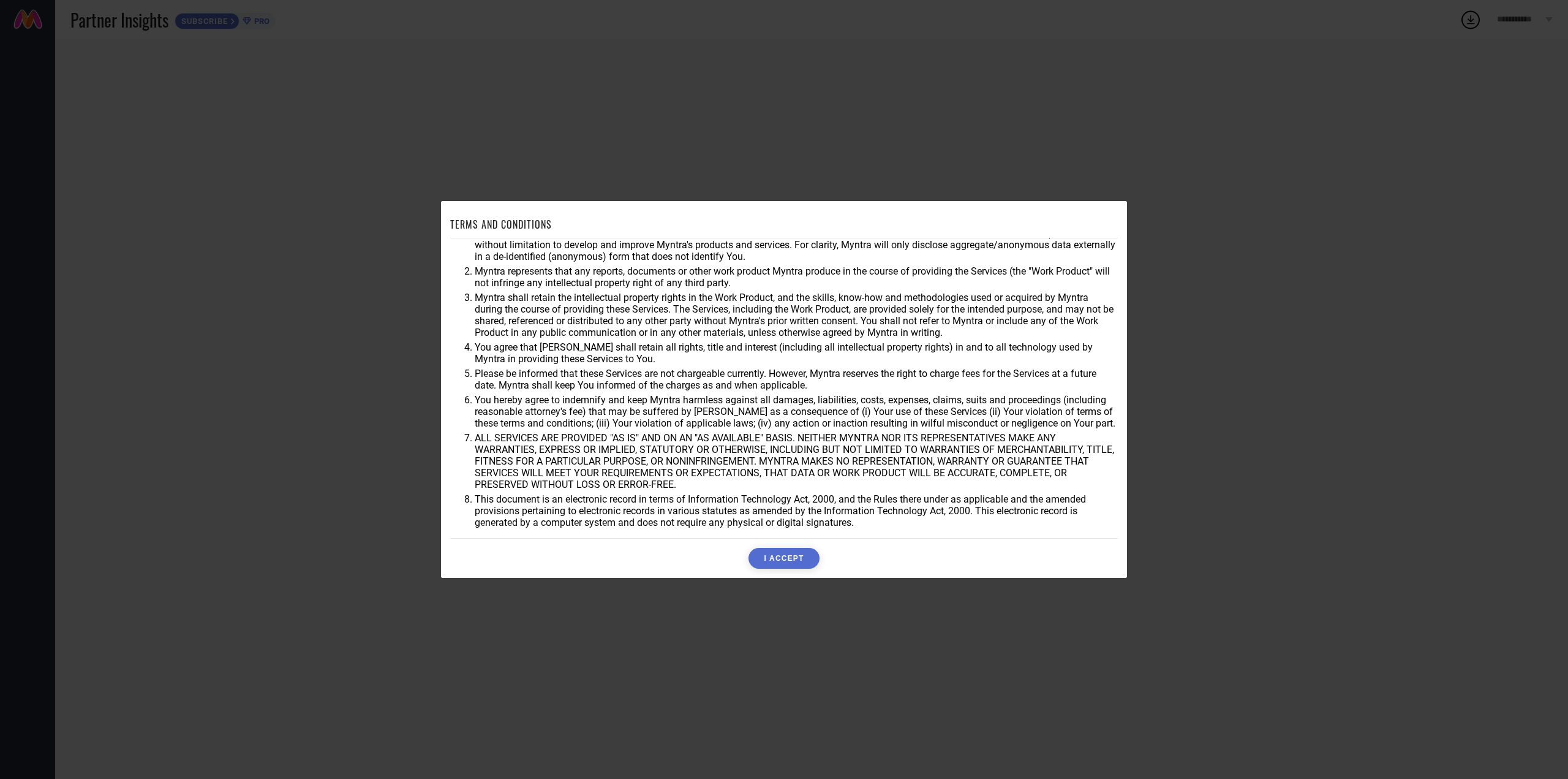
scroll to position [38, 0]
click at [771, 556] on button "I ACCEPT" at bounding box center [784, 557] width 70 height 20
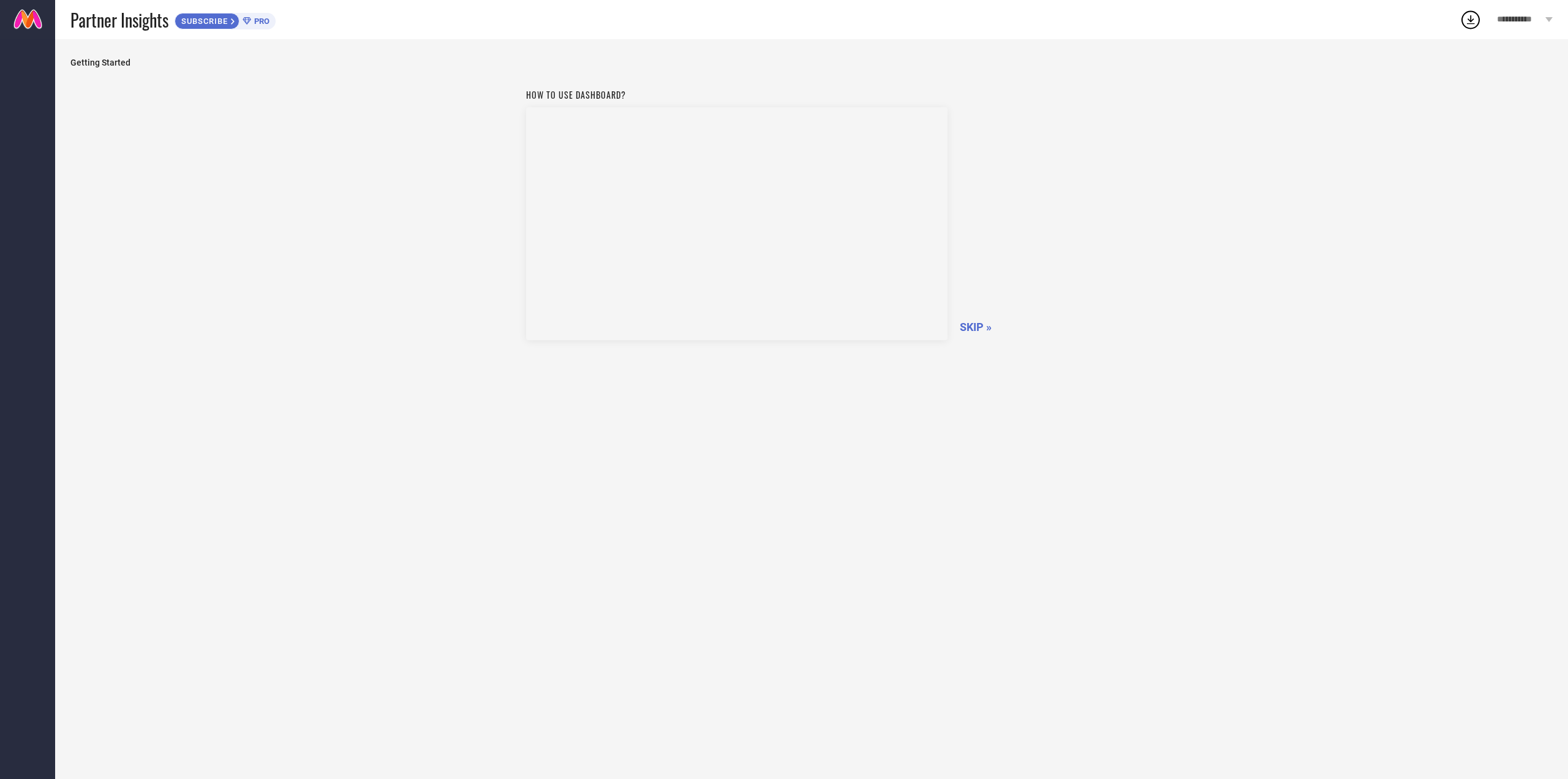
click at [967, 324] on span "SKIP »" at bounding box center [976, 327] width 32 height 12
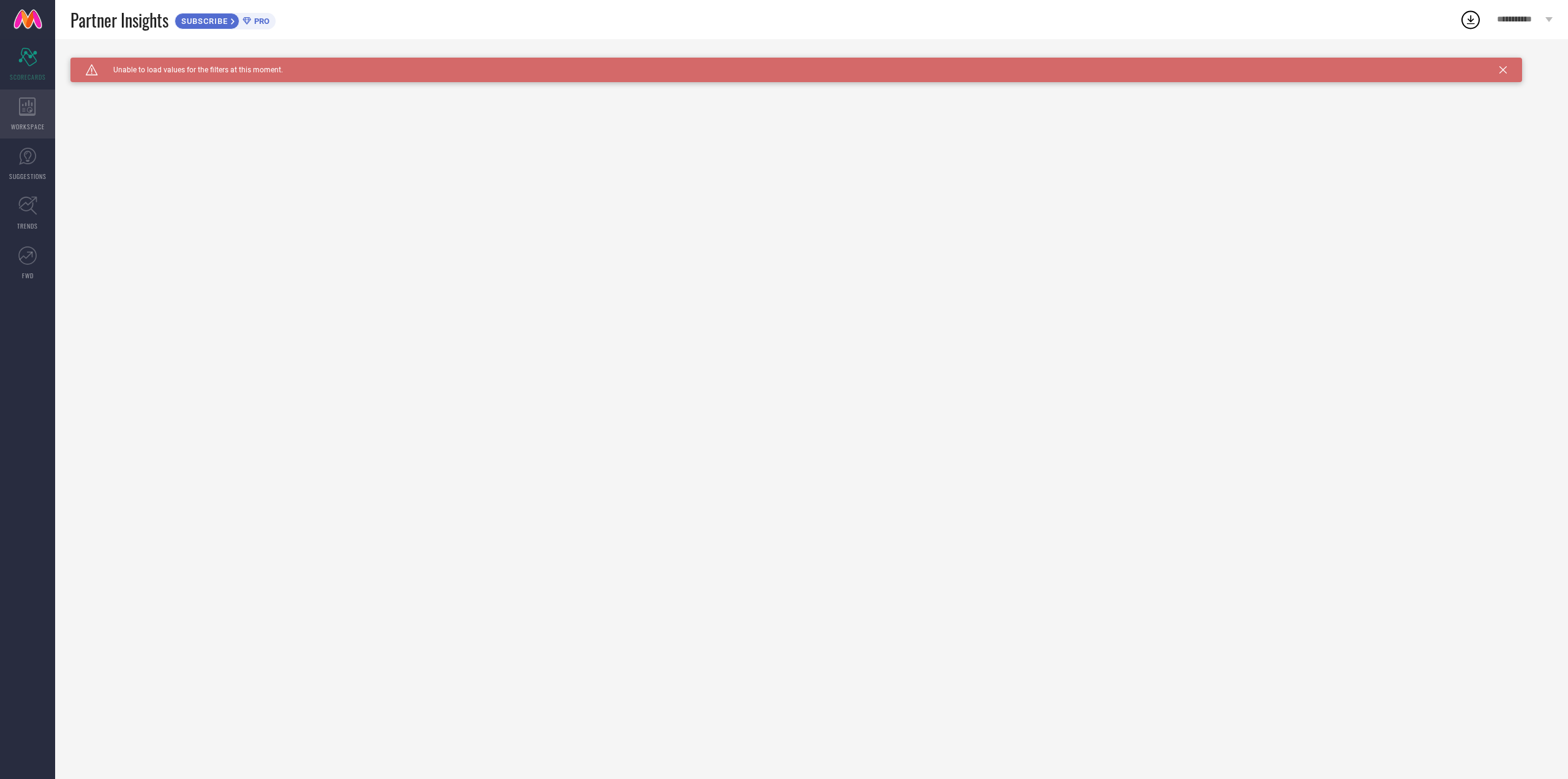
click at [45, 110] on div "WORKSPACE" at bounding box center [28, 113] width 55 height 49
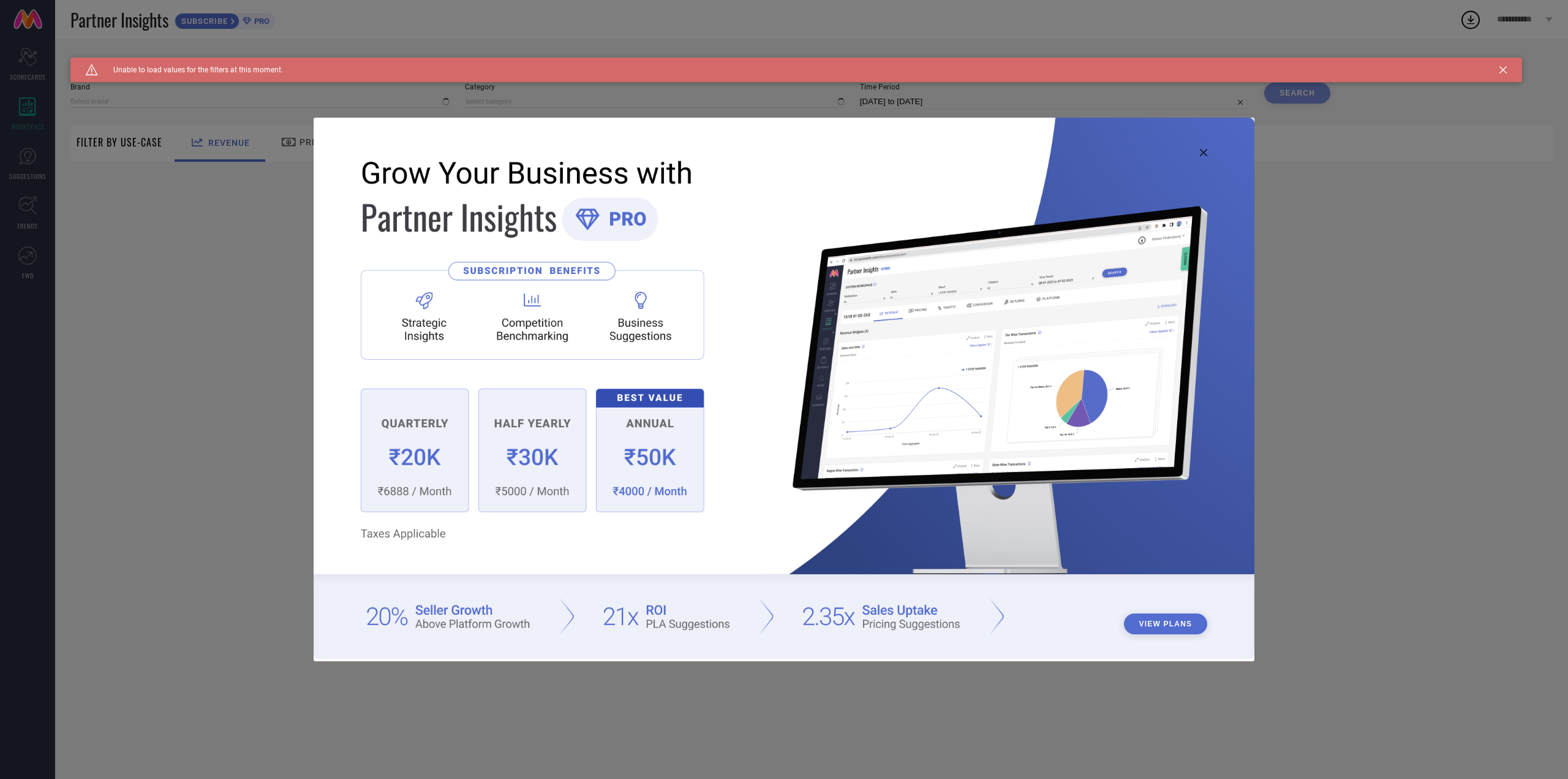
type input "1 STOP FASHION"
type input "All"
click at [1203, 153] on icon at bounding box center [1204, 152] width 7 height 7
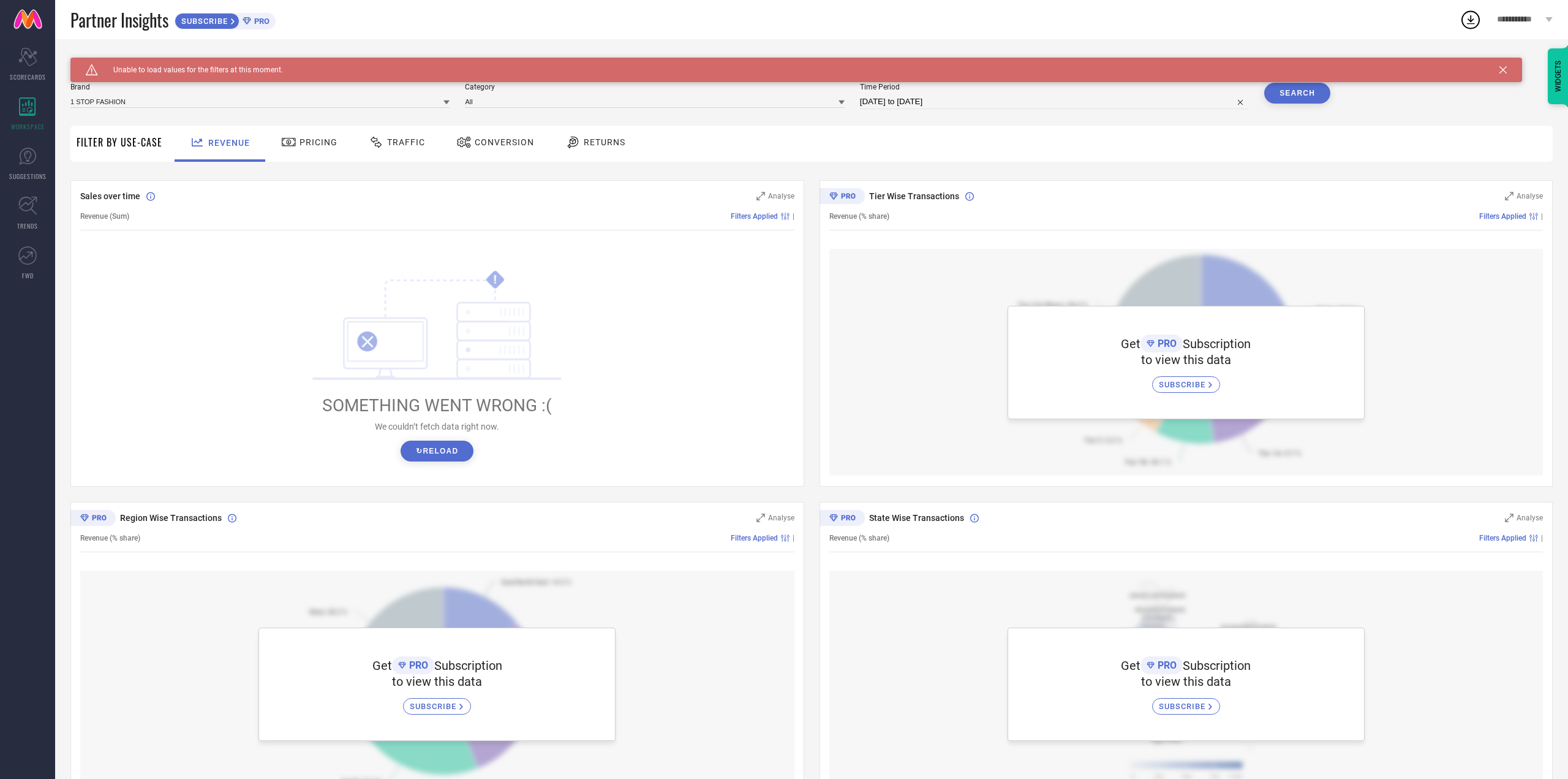
click at [315, 144] on span "Pricing" at bounding box center [318, 142] width 38 height 10
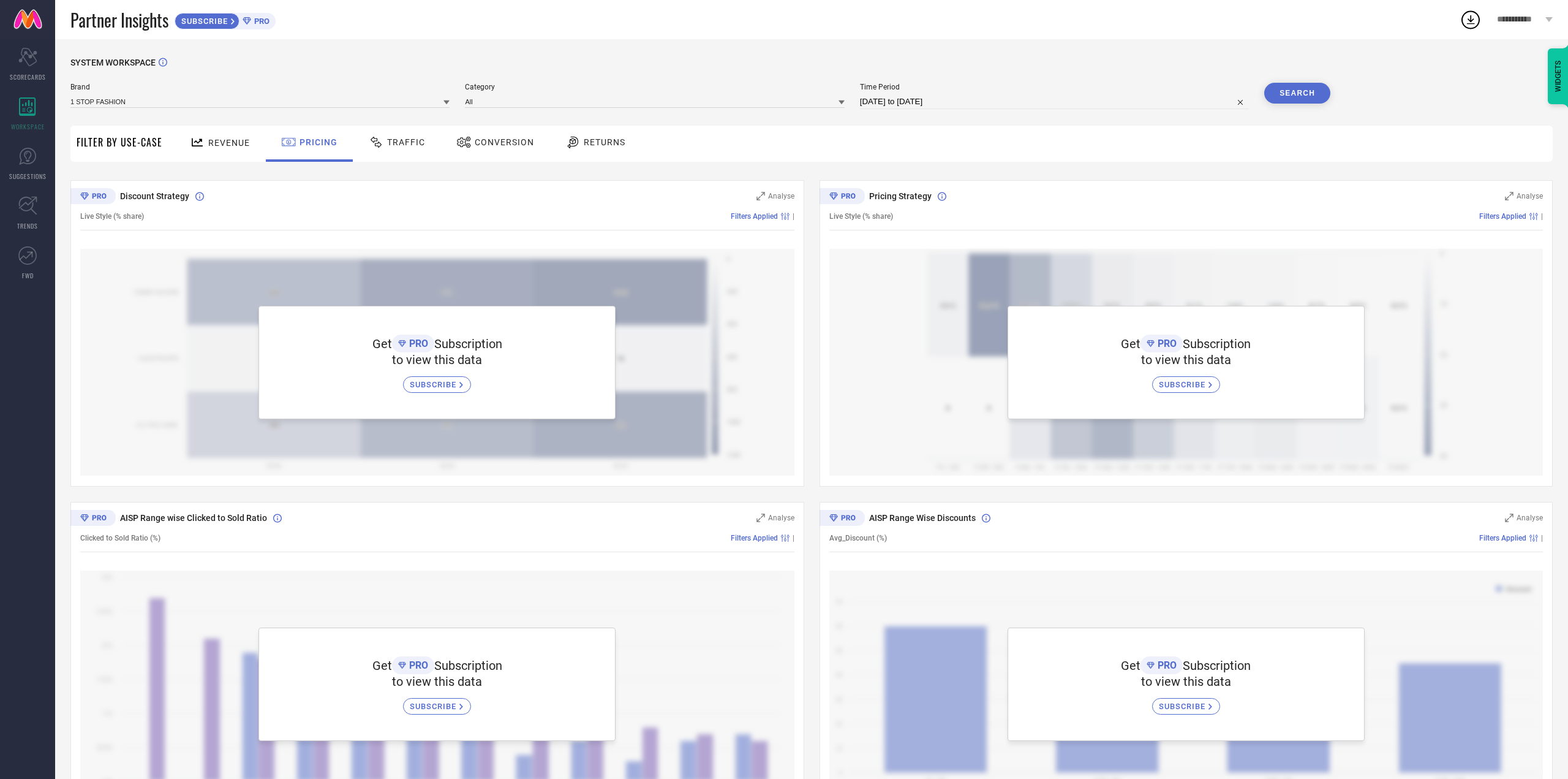
click at [378, 141] on icon at bounding box center [376, 142] width 15 height 15
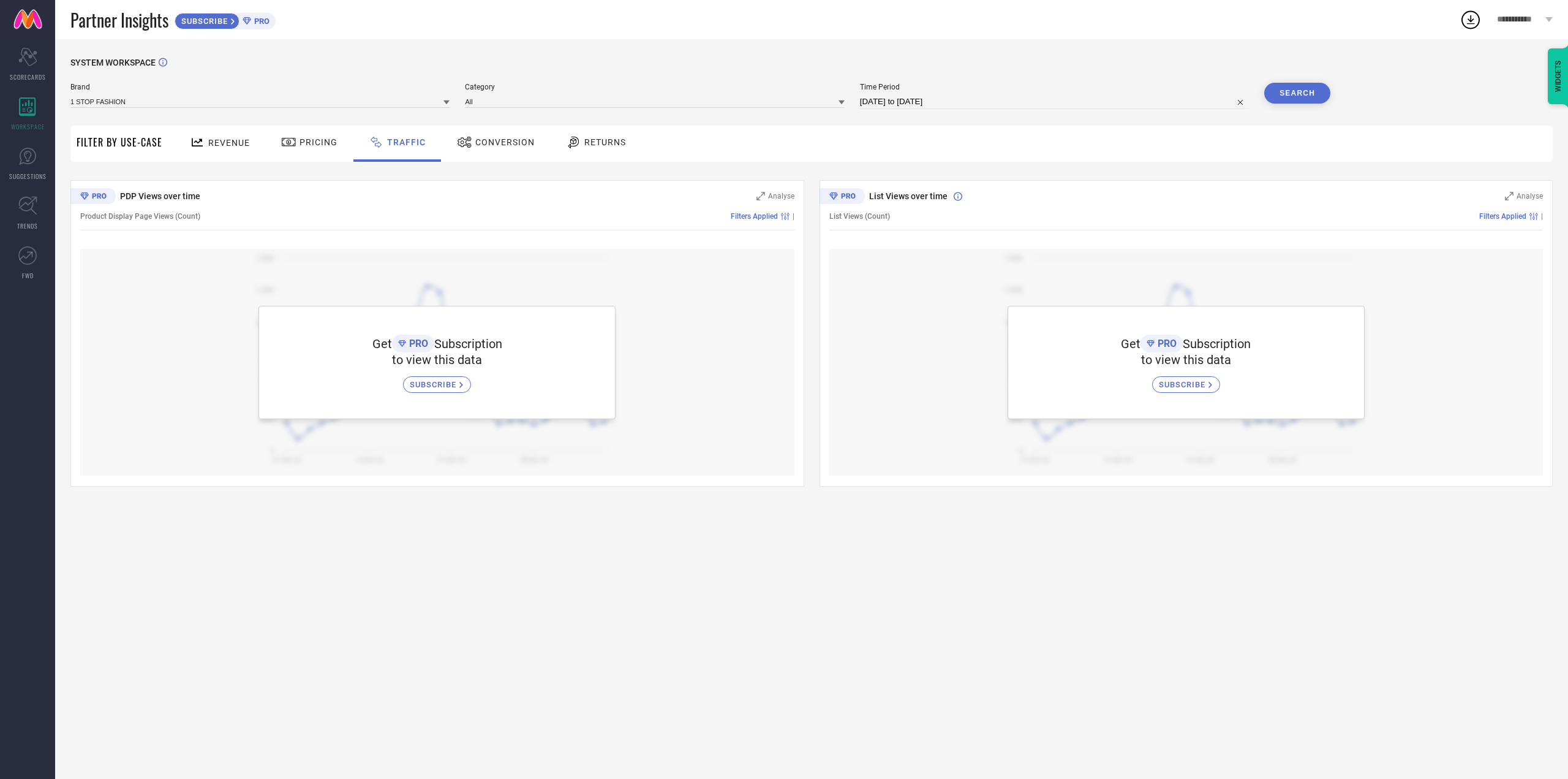
click at [475, 149] on div "Conversion" at bounding box center [496, 142] width 84 height 20
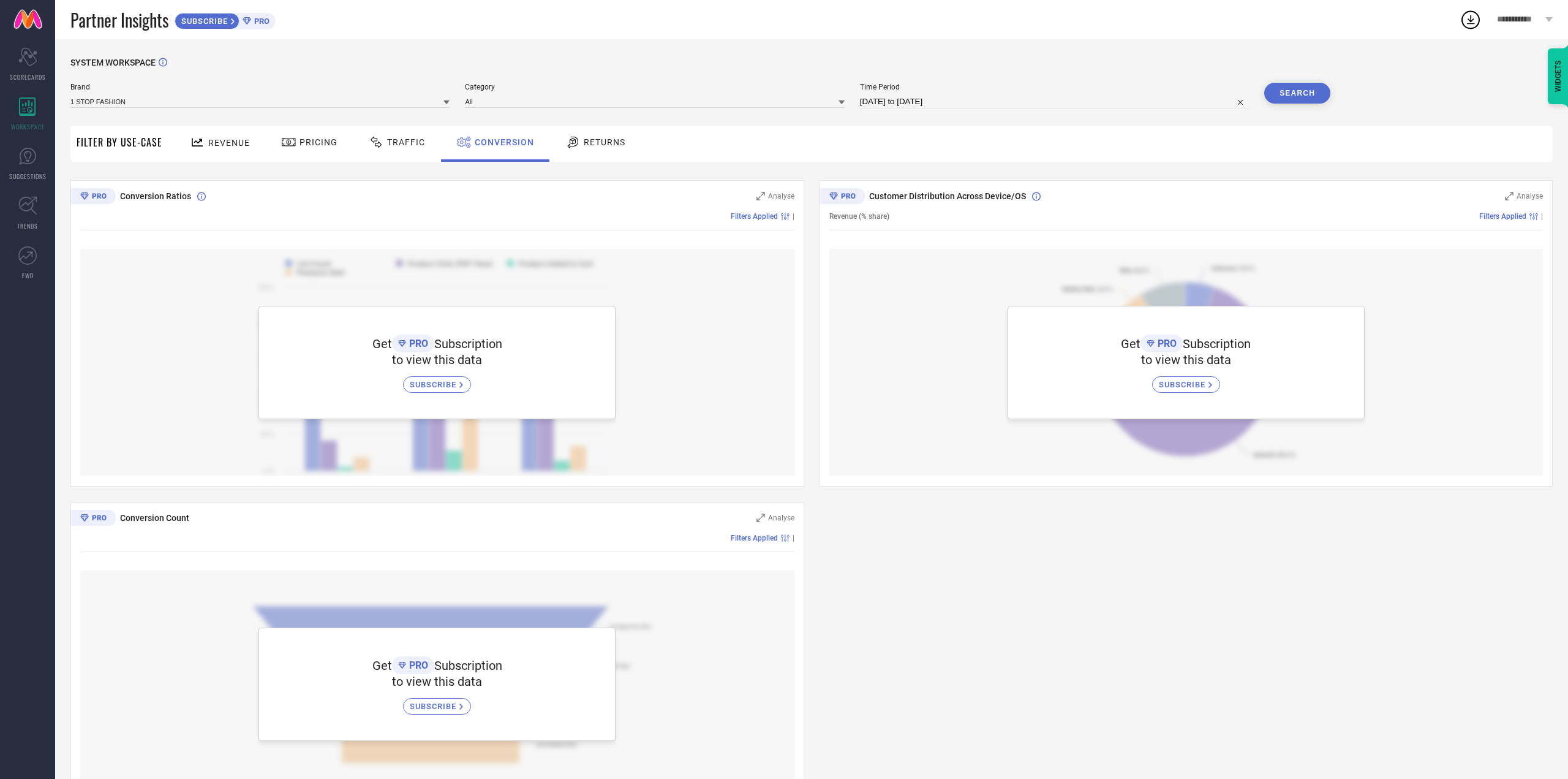
click at [606, 151] on div "Returns" at bounding box center [596, 142] width 66 height 20
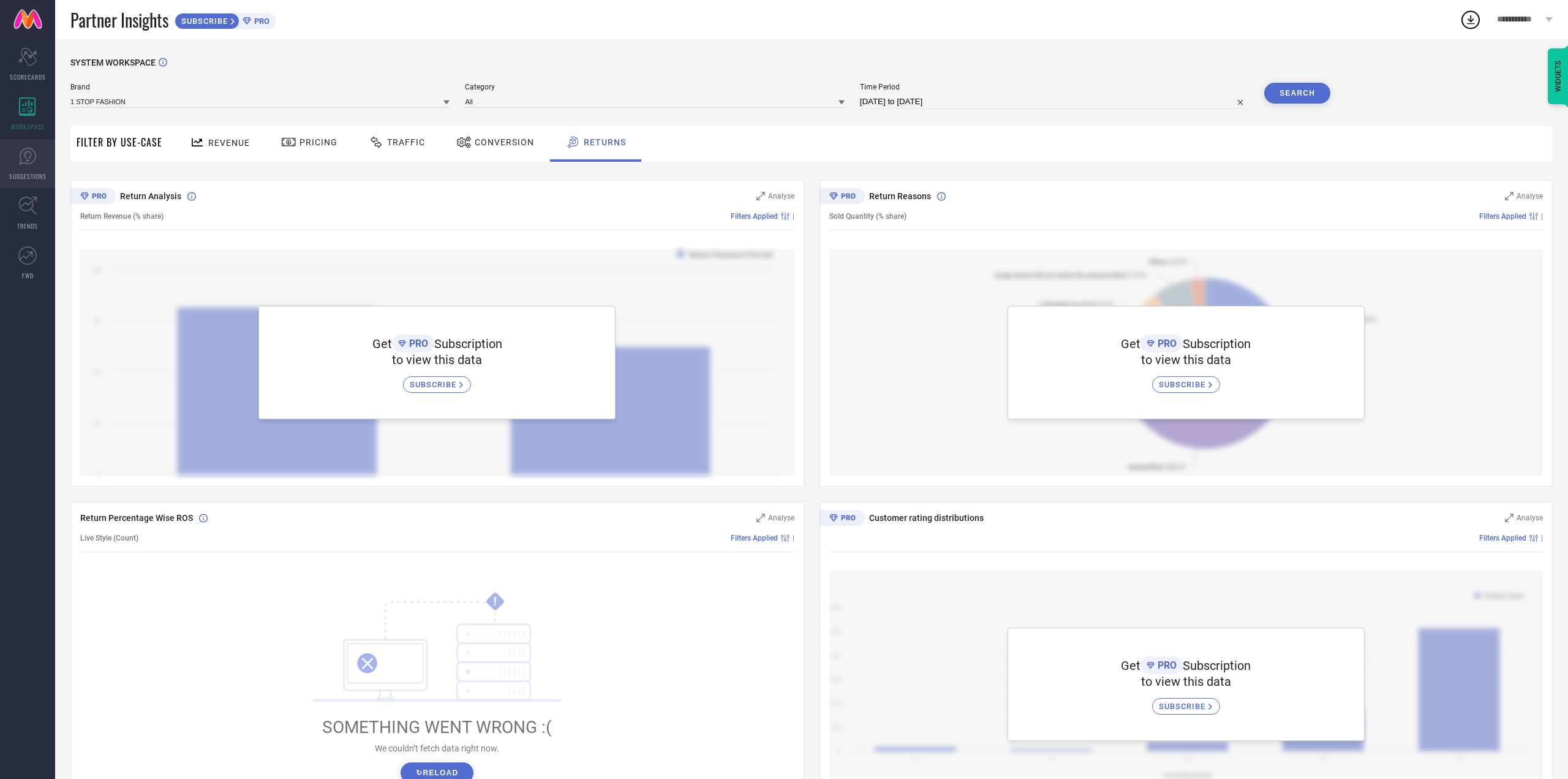
click at [31, 160] on icon at bounding box center [28, 156] width 19 height 19
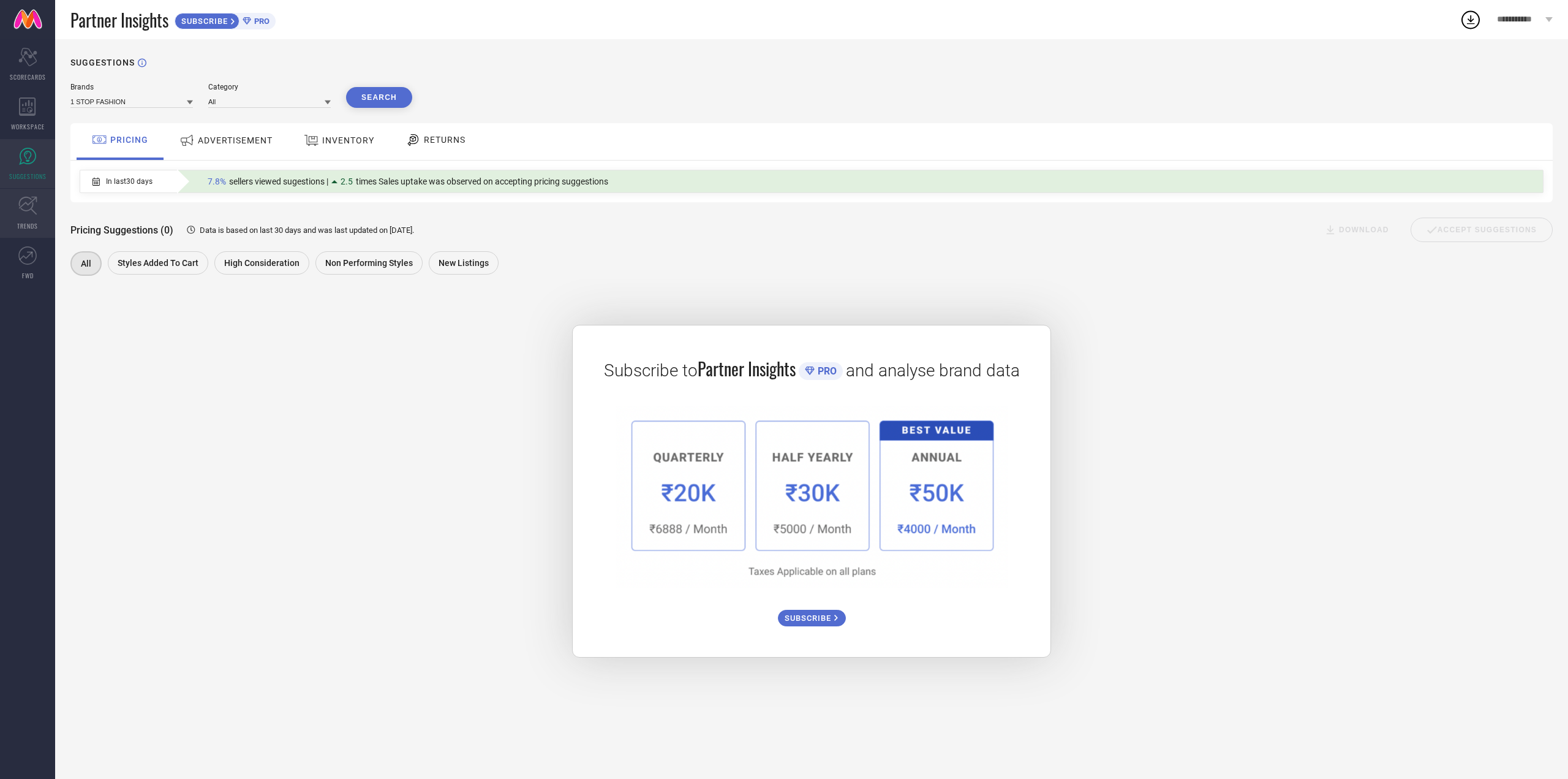
click at [26, 222] on span "TRENDS" at bounding box center [27, 225] width 20 height 9
